Goal: Task Accomplishment & Management: Manage account settings

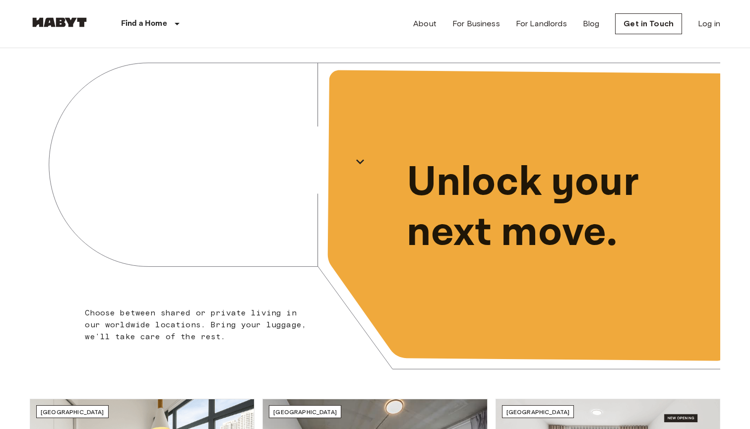
click at [704, 31] on div "About For Business For Landlords Blog Get in Touch Log in" at bounding box center [566, 24] width 307 height 48
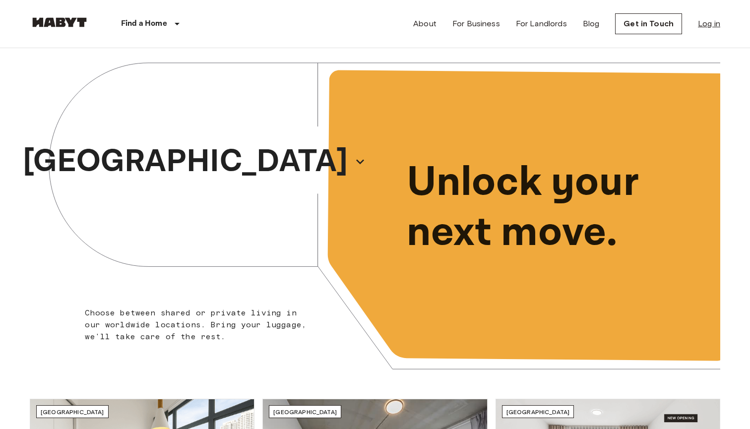
click at [713, 27] on link "Log in" at bounding box center [709, 24] width 22 height 12
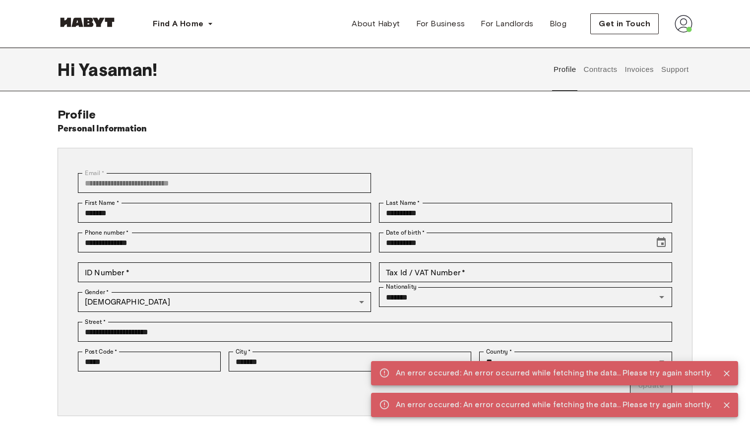
click at [688, 56] on button "Support" at bounding box center [675, 70] width 30 height 44
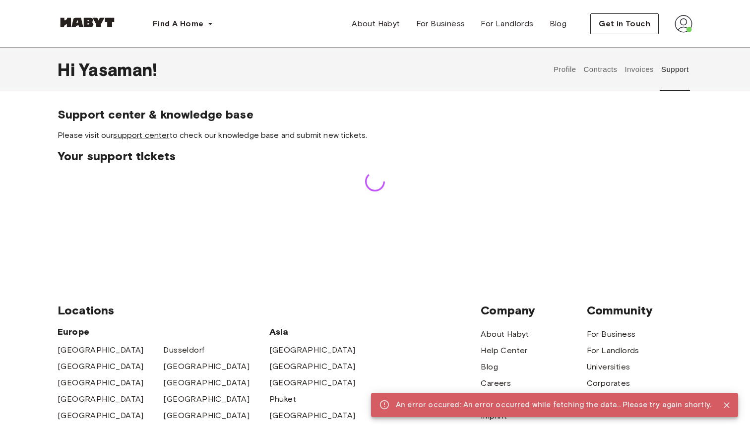
click at [688, 71] on button "Support" at bounding box center [675, 70] width 30 height 44
click at [609, 71] on button "Contracts" at bounding box center [600, 70] width 36 height 44
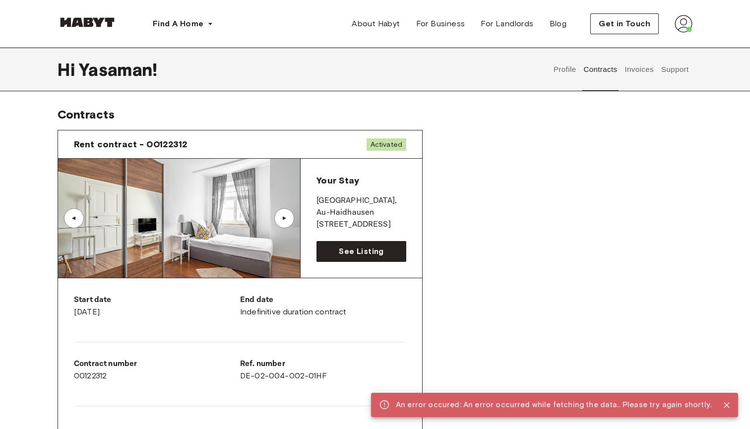
click at [630, 74] on button "Invoices" at bounding box center [639, 70] width 31 height 44
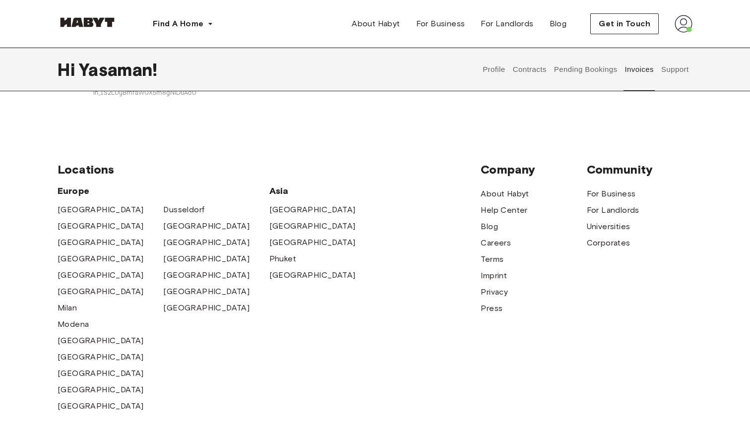
scroll to position [396, 0]
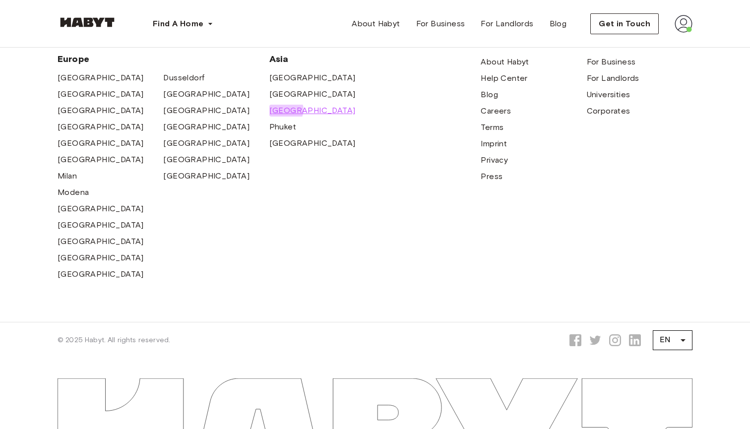
click at [286, 107] on span "[GEOGRAPHIC_DATA]" at bounding box center [312, 111] width 86 height 12
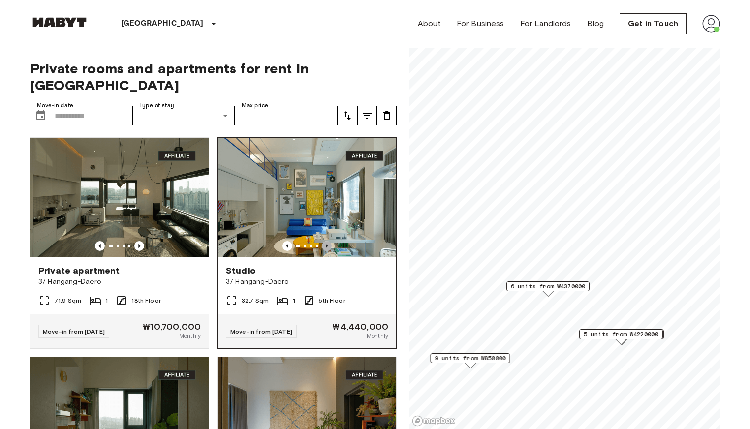
click at [327, 241] on icon "Previous image" at bounding box center [327, 246] width 10 height 10
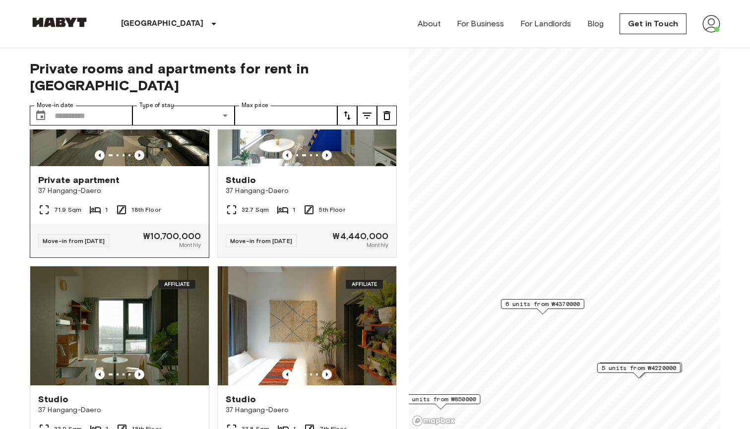
click at [137, 150] on icon "Previous image" at bounding box center [139, 155] width 10 height 10
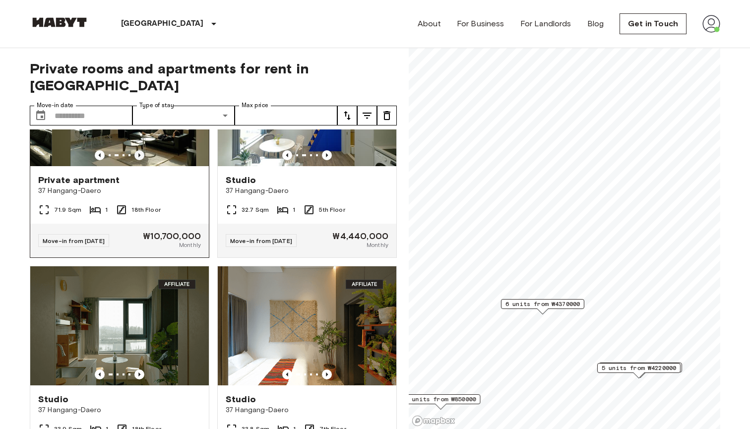
click at [137, 150] on icon "Previous image" at bounding box center [139, 155] width 10 height 10
